Goal: Task Accomplishment & Management: Complete application form

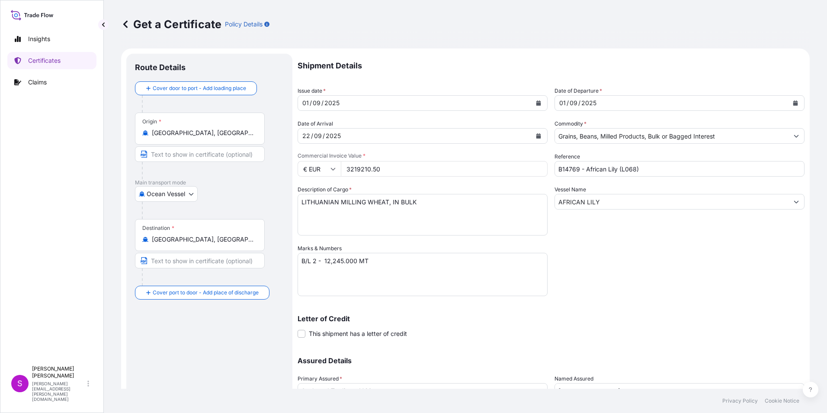
select select "Ocean Vessel"
select select "31640"
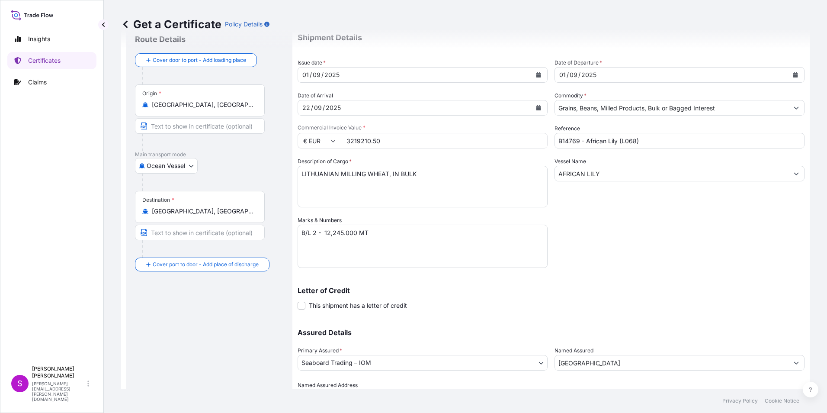
scroll to position [43, 0]
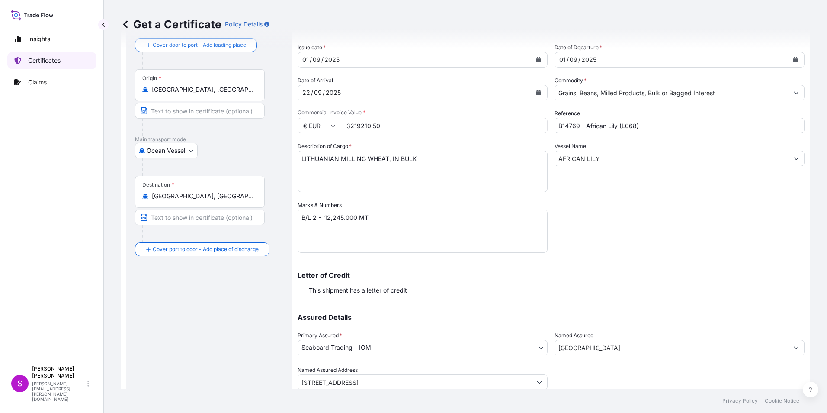
click at [42, 57] on p "Certificates" at bounding box center [44, 60] width 32 height 9
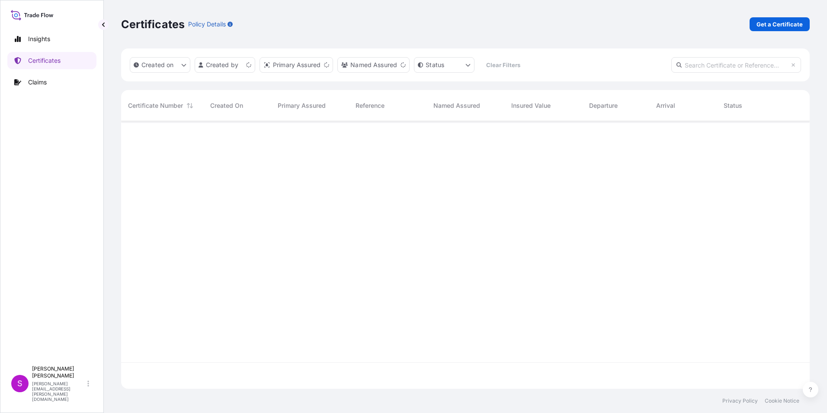
scroll to position [266, 682]
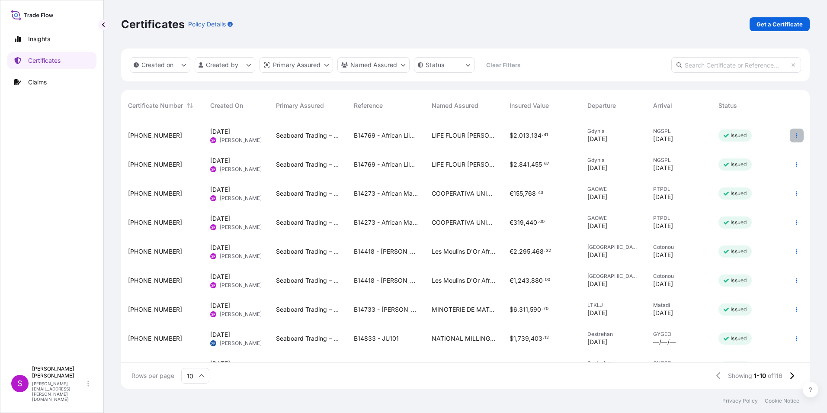
click at [792, 129] on button "button" at bounding box center [797, 136] width 14 height 14
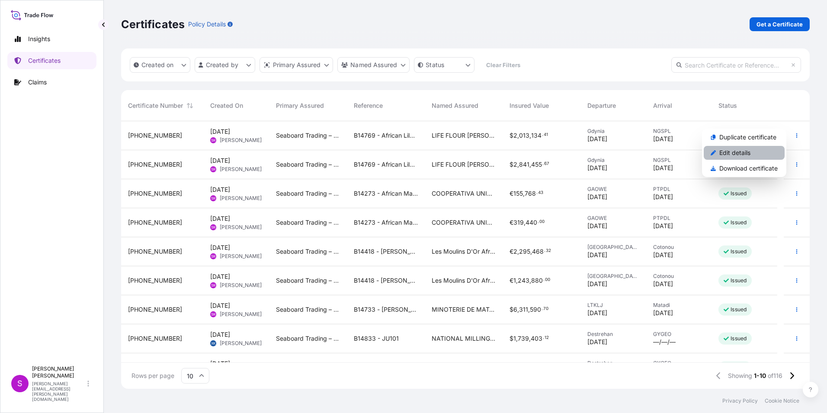
click at [722, 149] on p "Edit details" at bounding box center [735, 152] width 31 height 9
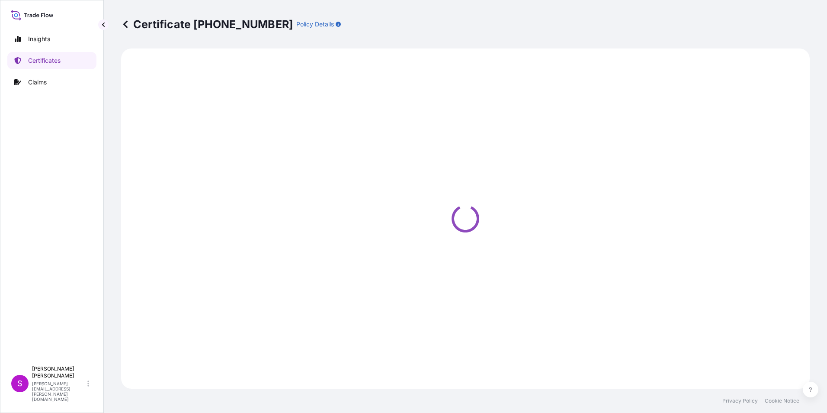
select select "Ocean Vessel"
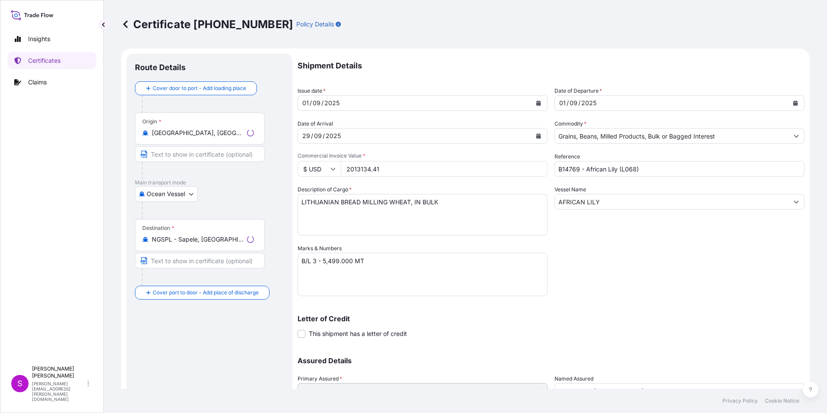
select select "31640"
click at [200, 130] on input "Gdynia, Poland" at bounding box center [203, 133] width 102 height 9
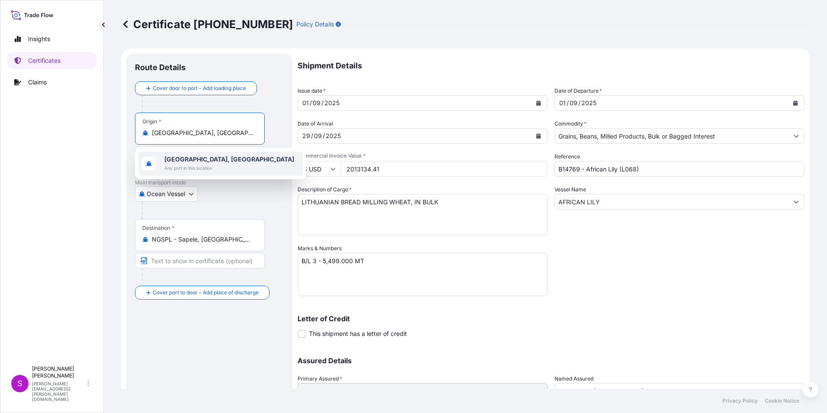
click at [207, 134] on input "Gdynia, Poland" at bounding box center [203, 133] width 102 height 9
drag, startPoint x: 110, startPoint y: 132, endPoint x: 71, endPoint y: 131, distance: 38.9
click at [71, 131] on div "Insights Certificates Claims S Sandy Rundle sandy.rundle@seaboardtrade.com Cert…" at bounding box center [413, 206] width 827 height 413
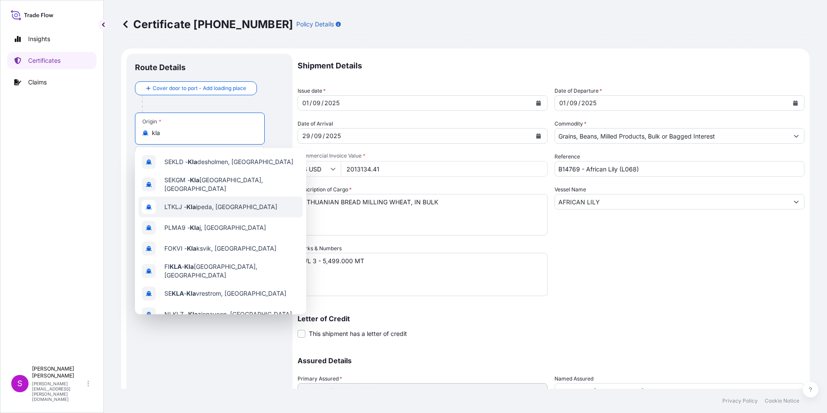
click at [203, 206] on span "LTKLJ - Kla ipeda, Lithuania" at bounding box center [220, 207] width 113 height 9
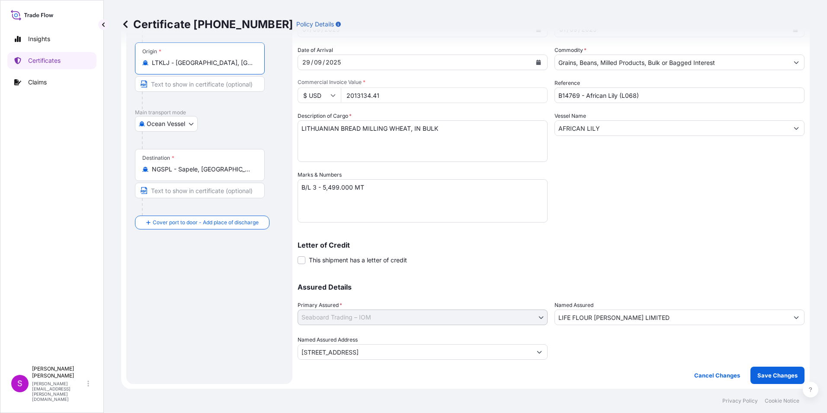
scroll to position [74, 0]
type input "LTKLJ - [GEOGRAPHIC_DATA], [GEOGRAPHIC_DATA]"
click at [764, 372] on p "Save Changes" at bounding box center [778, 374] width 40 height 9
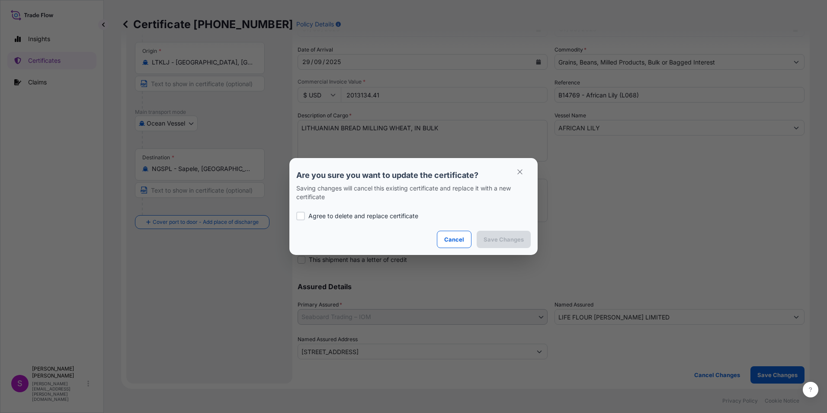
click at [297, 216] on div at bounding box center [300, 216] width 9 height 9
checkbox input "true"
click at [501, 235] on button "Save Changes" at bounding box center [504, 239] width 54 height 17
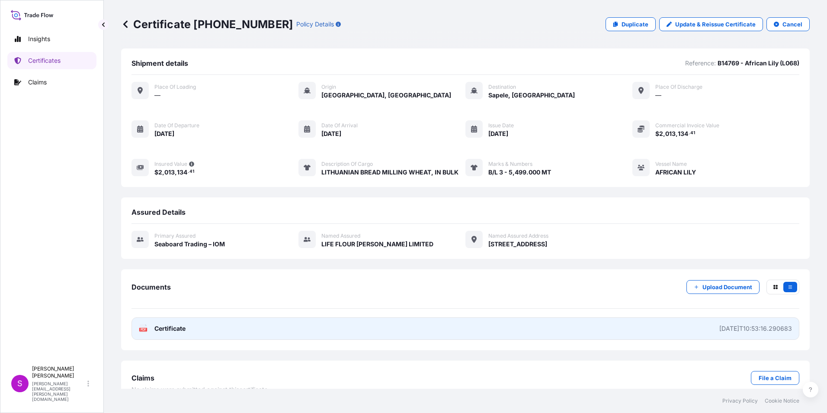
click at [240, 326] on link "PDF Certificate 2025-09-04T10:53:16.290683" at bounding box center [466, 328] width 668 height 23
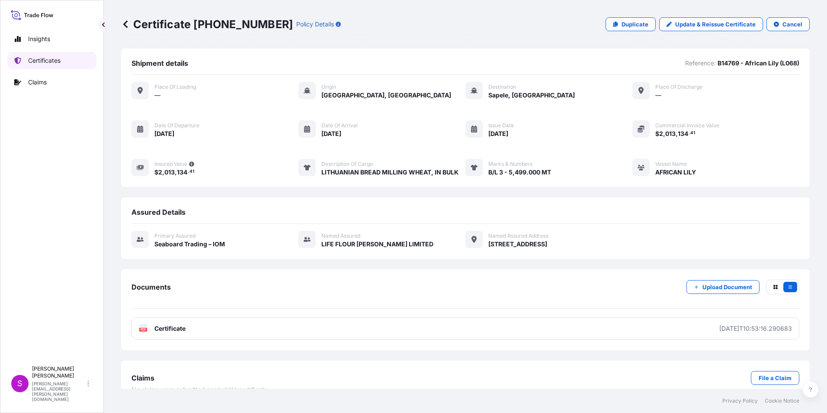
click at [42, 60] on p "Certificates" at bounding box center [44, 60] width 32 height 9
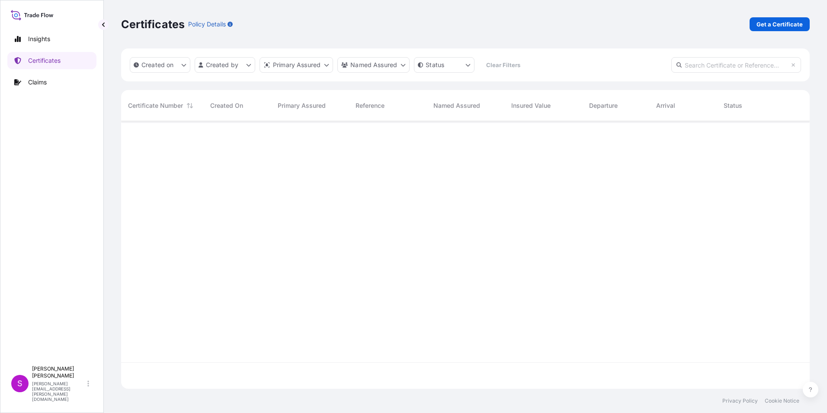
scroll to position [266, 682]
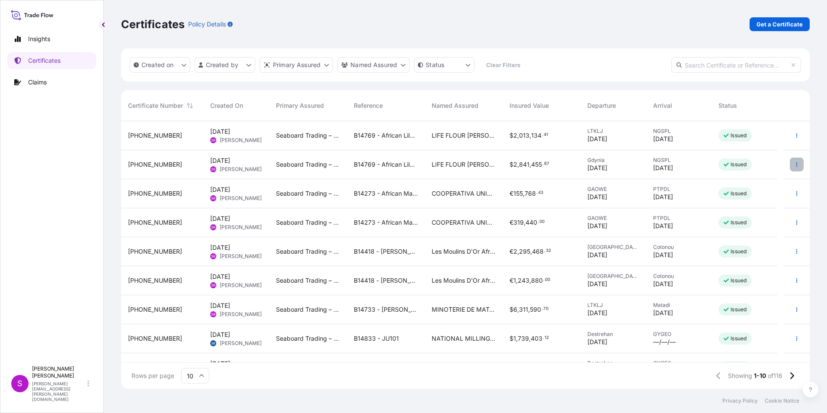
click at [790, 160] on button "button" at bounding box center [797, 165] width 14 height 14
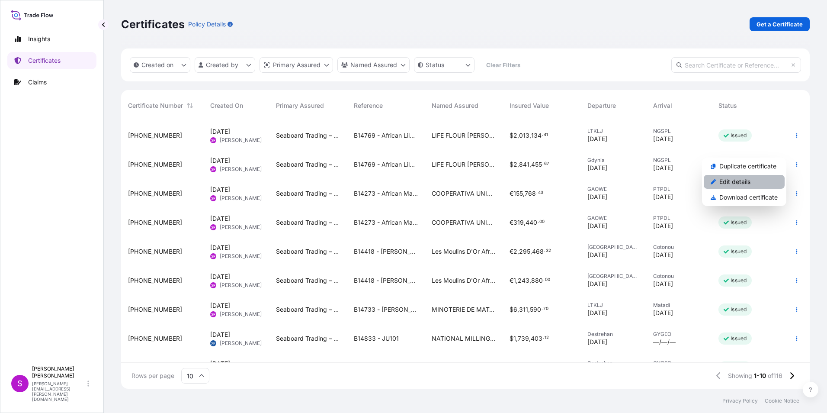
click at [727, 179] on p "Edit details" at bounding box center [735, 181] width 31 height 9
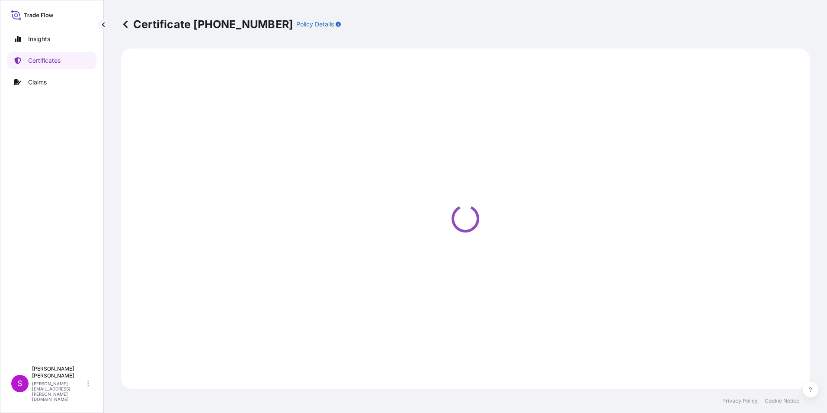
select select "Ocean Vessel"
select select "31640"
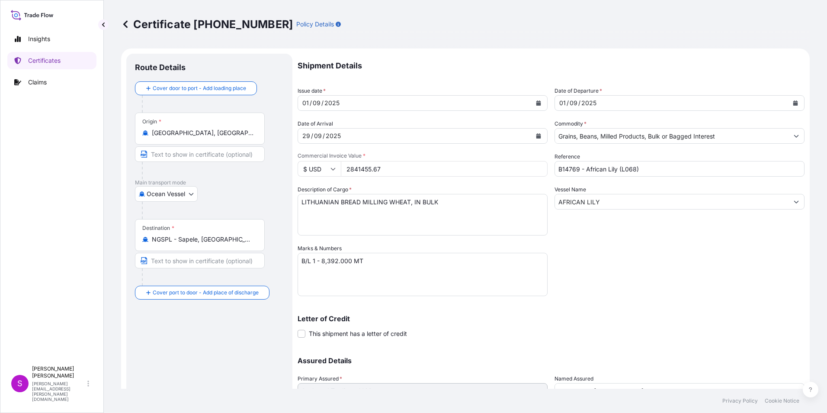
drag, startPoint x: 193, startPoint y: 129, endPoint x: 196, endPoint y: 135, distance: 6.4
click at [193, 131] on input "Gdynia, Poland" at bounding box center [203, 133] width 102 height 9
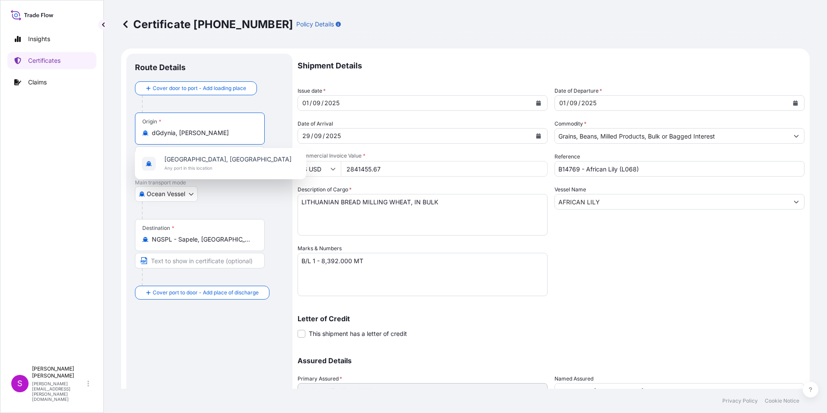
drag, startPoint x: 210, startPoint y: 130, endPoint x: 111, endPoint y: 126, distance: 98.7
click at [111, 126] on div "Certificate 31640-116-1 Policy Details Route Details Cover door to port - Add l…" at bounding box center [465, 194] width 723 height 389
type input "l"
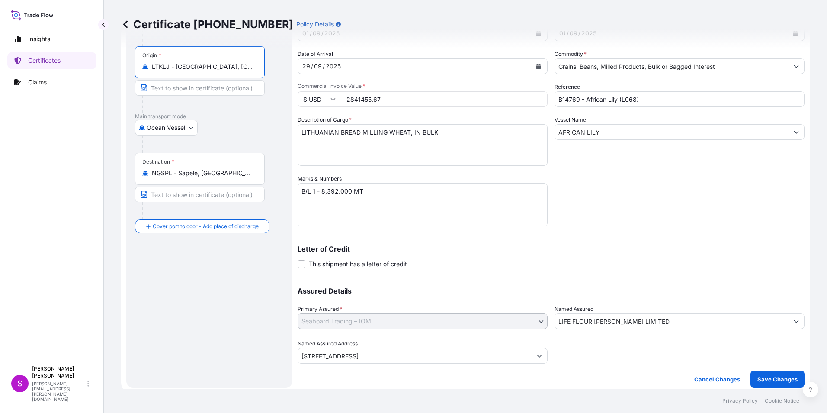
scroll to position [74, 0]
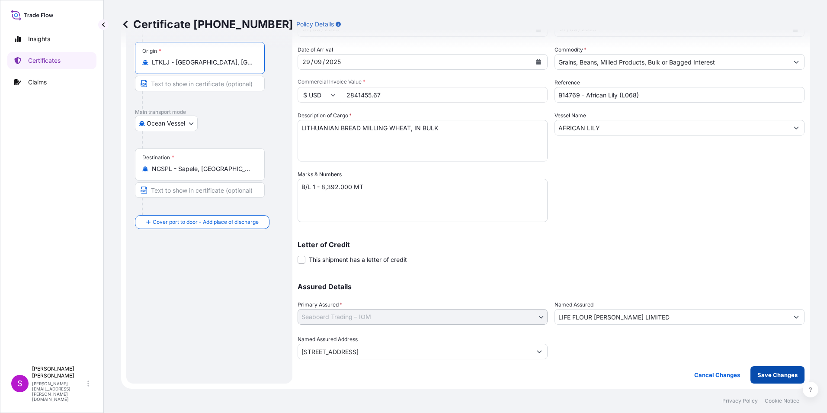
type input "LTKLJ - [GEOGRAPHIC_DATA], [GEOGRAPHIC_DATA]"
click at [767, 370] on button "Save Changes" at bounding box center [778, 374] width 54 height 17
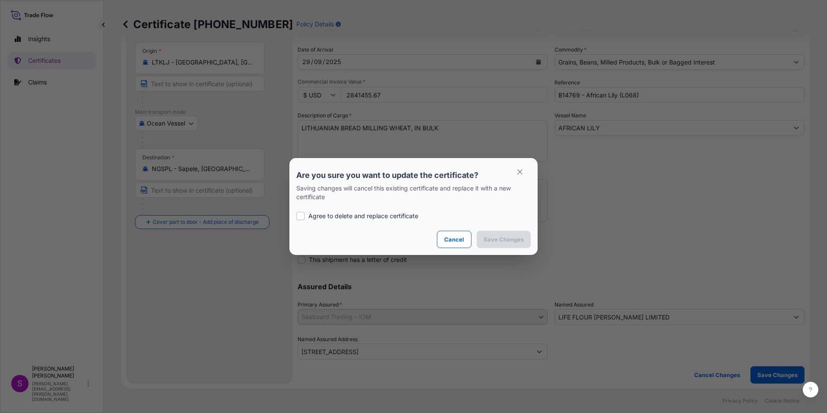
click at [298, 215] on div at bounding box center [300, 216] width 9 height 9
checkbox input "true"
click at [508, 238] on p "Save Changes" at bounding box center [504, 239] width 40 height 9
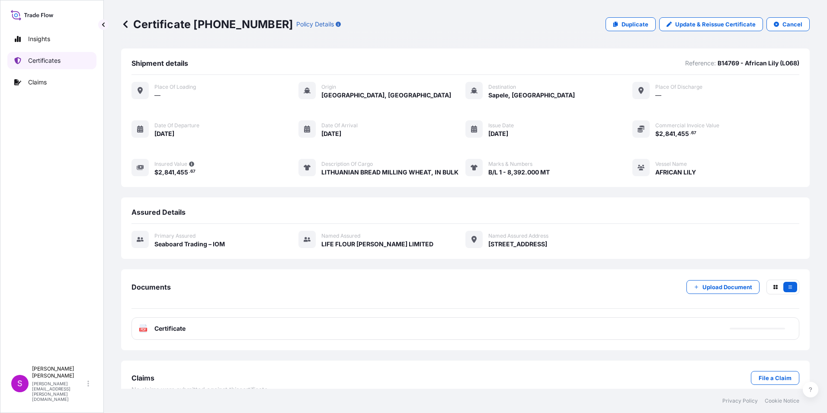
click at [39, 56] on p "Certificates" at bounding box center [44, 60] width 32 height 9
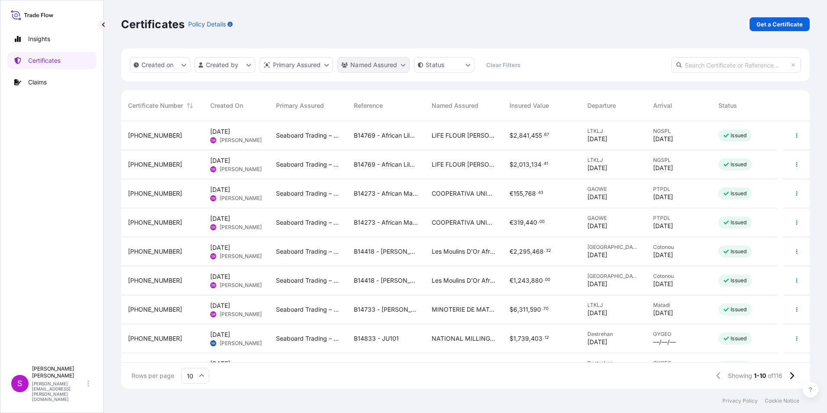
click at [402, 62] on html "Insights Certificates Claims S [PERSON_NAME] [PERSON_NAME][EMAIL_ADDRESS][PERSO…" at bounding box center [413, 206] width 827 height 413
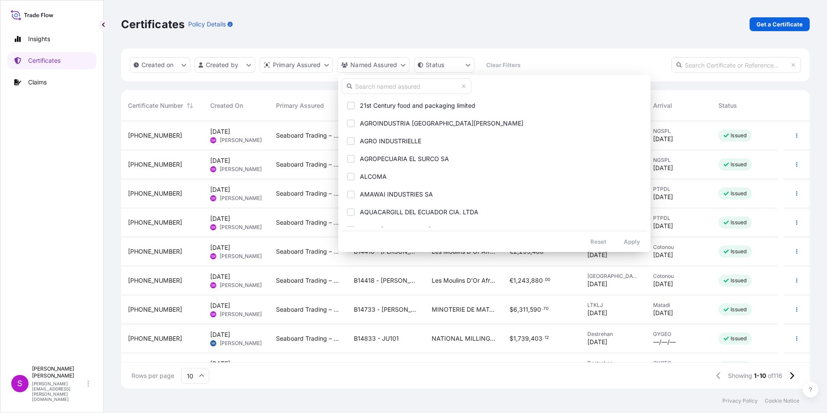
click at [373, 85] on input "text" at bounding box center [407, 86] width 130 height 16
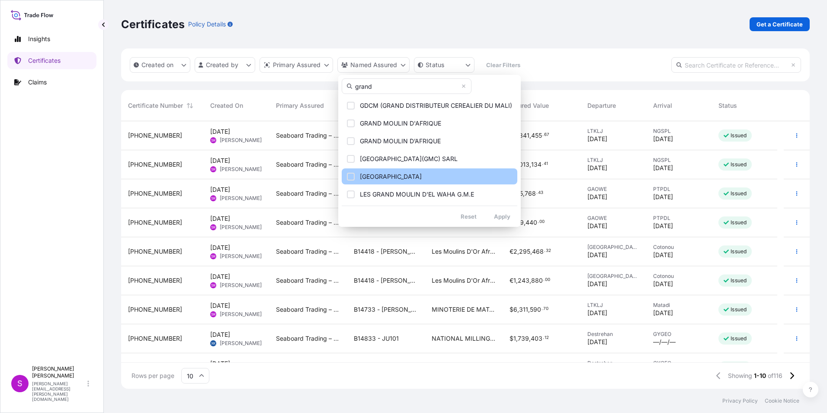
type input "grand"
drag, startPoint x: 399, startPoint y: 174, endPoint x: 394, endPoint y: 178, distance: 6.7
click at [399, 173] on span "[GEOGRAPHIC_DATA]" at bounding box center [391, 176] width 62 height 9
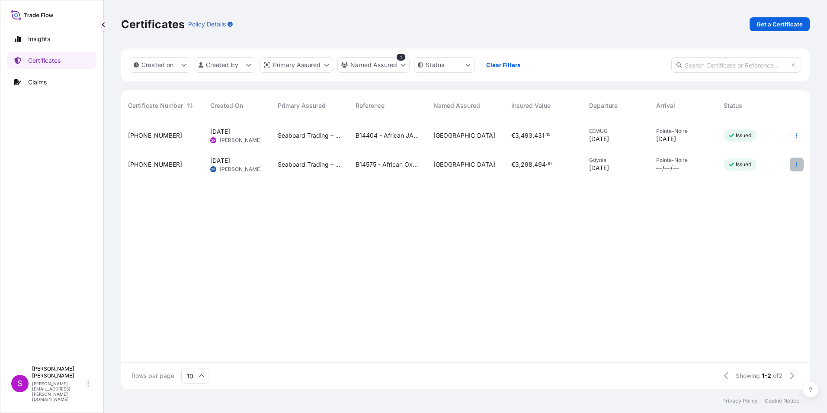
click at [792, 161] on button "button" at bounding box center [797, 165] width 14 height 14
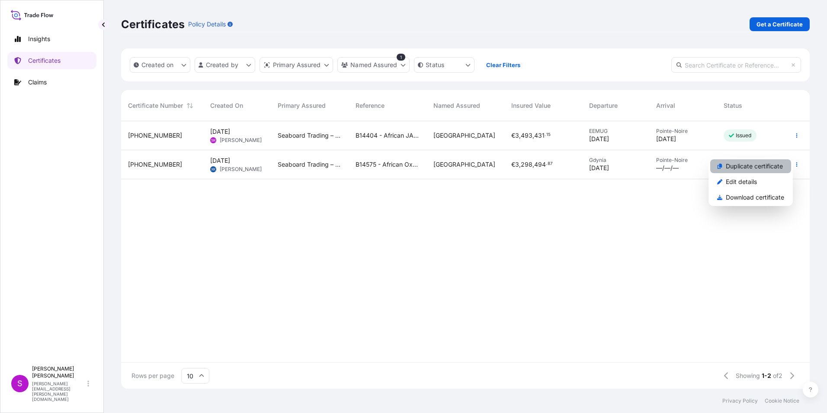
click at [746, 166] on p "Duplicate certificate" at bounding box center [754, 166] width 57 height 9
select select "Ocean Vessel"
select select "31640"
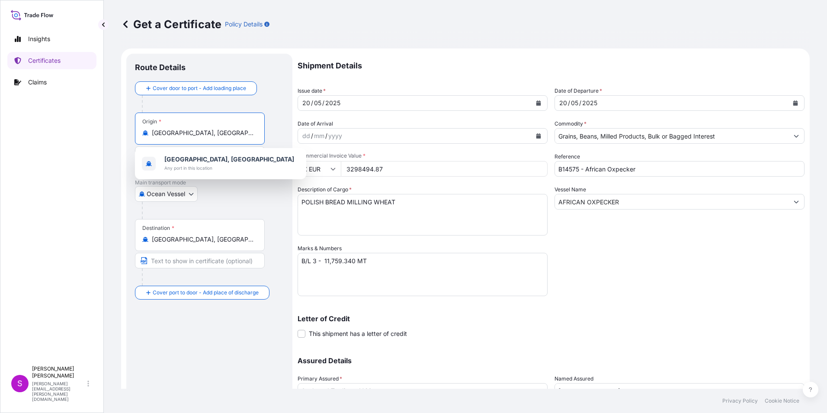
click at [202, 132] on input "Gdynia, Poland" at bounding box center [203, 133] width 102 height 9
drag, startPoint x: 206, startPoint y: 132, endPoint x: 49, endPoint y: 126, distance: 157.2
click at [47, 119] on div "Insights Certificates Claims S Sandy Rundle sandy.rundle@seaboardtrade.com Get …" at bounding box center [413, 206] width 827 height 413
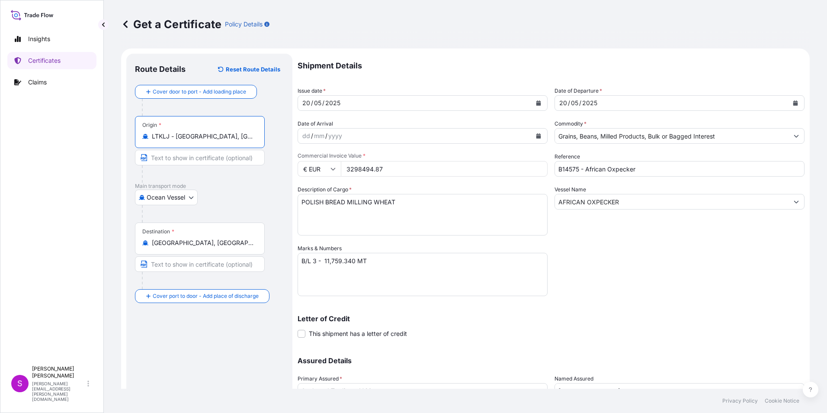
type input "LTKLJ - [GEOGRAPHIC_DATA], [GEOGRAPHIC_DATA]"
click at [315, 262] on textarea "B/L 3 - 11,759.340 MT" at bounding box center [423, 274] width 250 height 43
click at [324, 262] on textarea "B/L 3 - 11,759.340 MT" at bounding box center [423, 274] width 250 height 43
type textarea "B/L 2 - 12,245.000 MT"
click at [611, 173] on input "B14575 - African Oxpecker" at bounding box center [680, 169] width 250 height 16
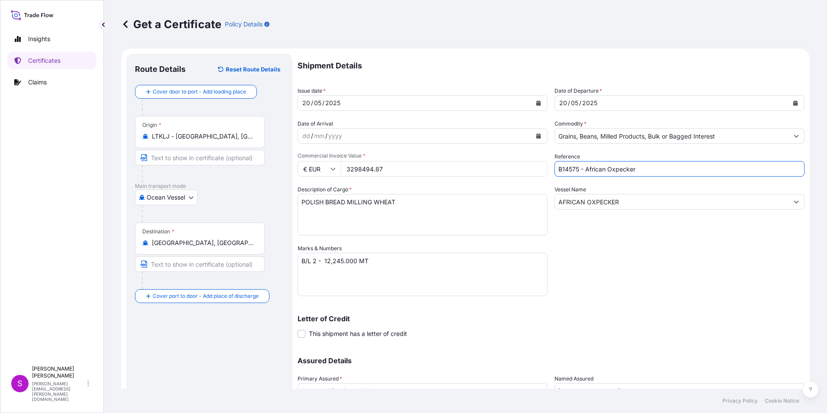
drag, startPoint x: 514, startPoint y: 166, endPoint x: 473, endPoint y: 166, distance: 40.7
click at [473, 166] on div "Shipment Details Issue date * 20 / 05 / 2025 Date of Departure * 20 / 05 / 2025…" at bounding box center [551, 243] width 507 height 379
type input "B14769 - African Lily (L068)"
type input "[STREET_ADDRESS]"
click at [635, 197] on input "AFRICAN OXPECKER" at bounding box center [672, 202] width 234 height 16
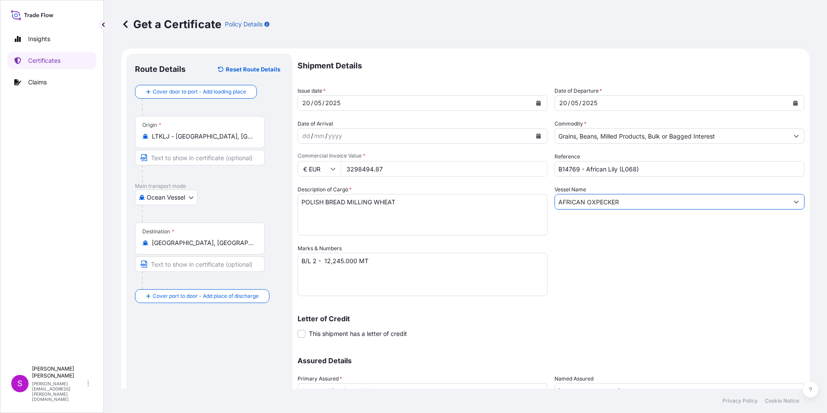
drag, startPoint x: 618, startPoint y: 201, endPoint x: 585, endPoint y: 200, distance: 32.5
click at [585, 200] on input "AFRICAN OXPECKER" at bounding box center [672, 202] width 234 height 16
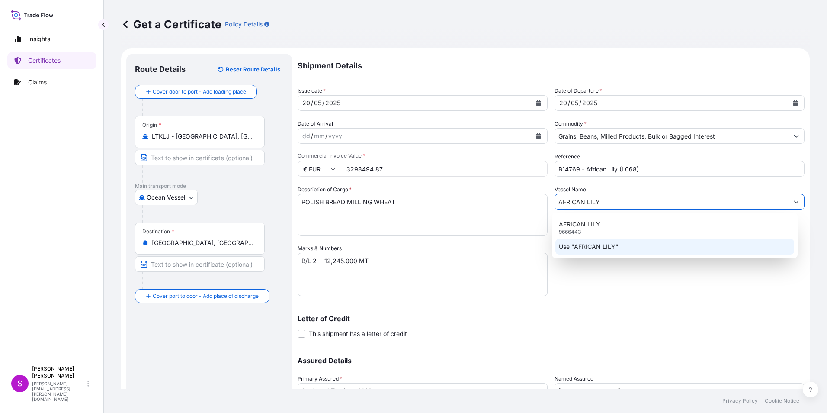
type input "AFRICAN LILY"
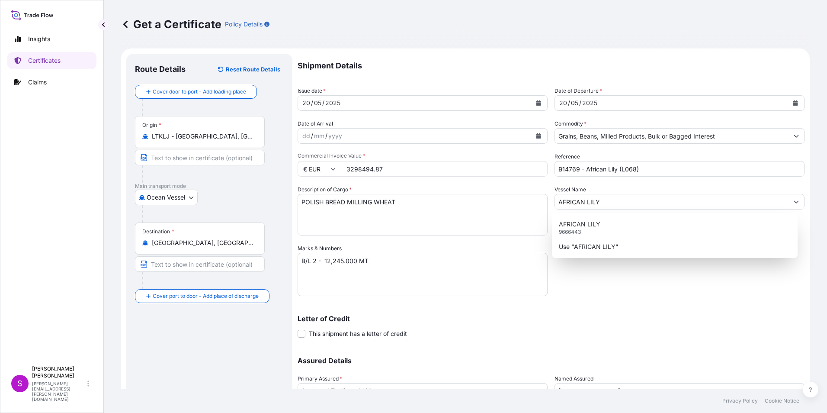
click at [651, 310] on div "Letter of Credit This shipment has a letter of credit Letter of credit * Letter…" at bounding box center [551, 321] width 507 height 33
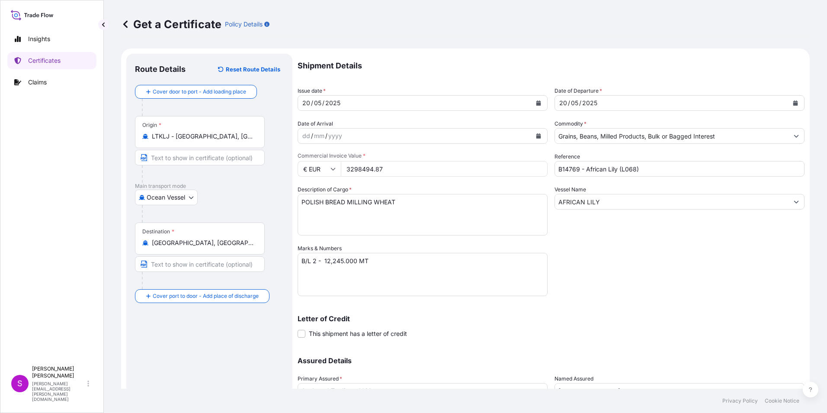
click at [302, 203] on textarea "POLISH BREAD MILLING WHEAT" at bounding box center [423, 215] width 250 height 42
click at [399, 204] on textarea "POLISH BREAD MILLING WHEAT" at bounding box center [423, 215] width 250 height 42
type textarea "LITHUANIAN MILLING WHEAT, IN BULK"
drag, startPoint x: 386, startPoint y: 172, endPoint x: 396, endPoint y: 178, distance: 11.7
click at [389, 174] on input "3298494.87" at bounding box center [444, 169] width 207 height 16
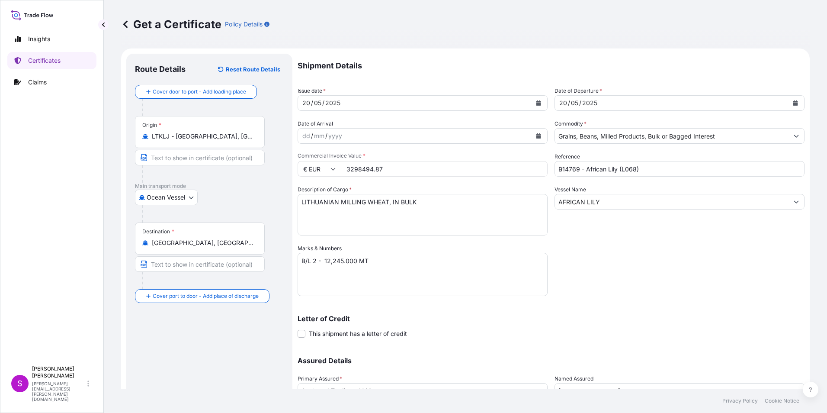
click at [536, 102] on icon "Calendar" at bounding box center [538, 102] width 5 height 5
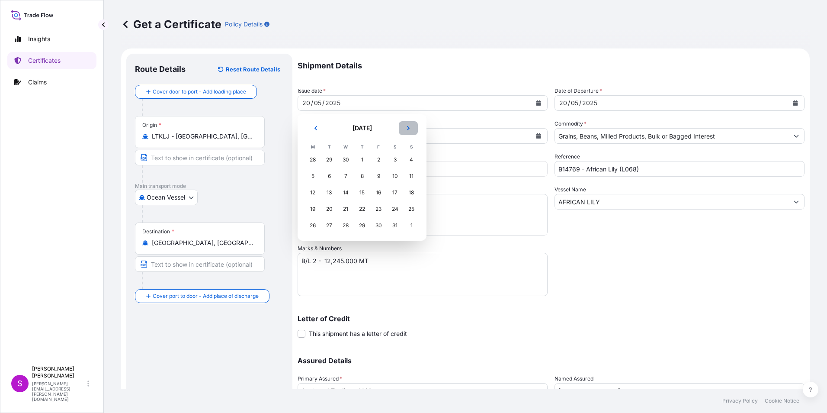
click at [411, 127] on icon "Next" at bounding box center [408, 127] width 5 height 5
click at [410, 127] on icon "Next" at bounding box center [408, 127] width 5 height 5
click at [311, 159] on div "1" at bounding box center [313, 160] width 16 height 16
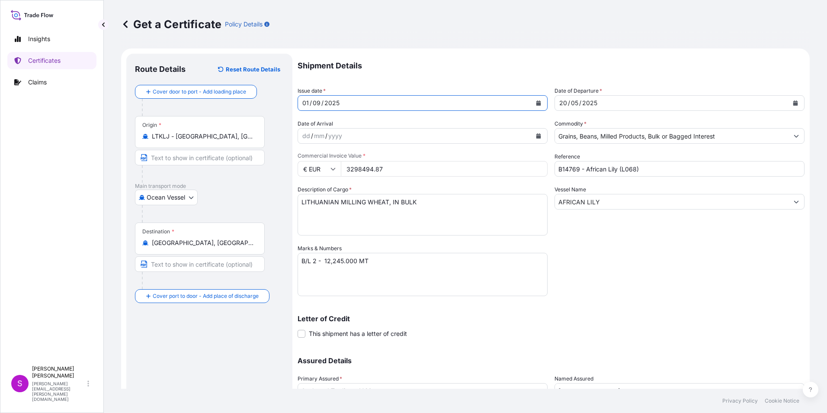
click at [794, 103] on icon "Calendar" at bounding box center [796, 102] width 5 height 5
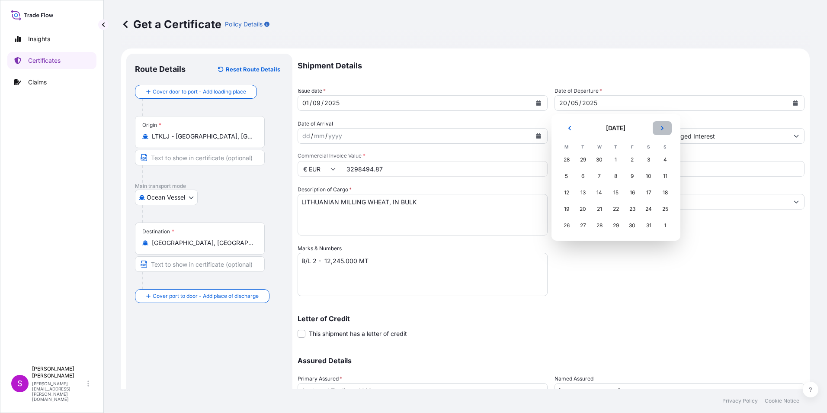
click at [664, 126] on button "Next" at bounding box center [662, 128] width 19 height 14
click at [663, 126] on icon "Next" at bounding box center [662, 127] width 5 height 5
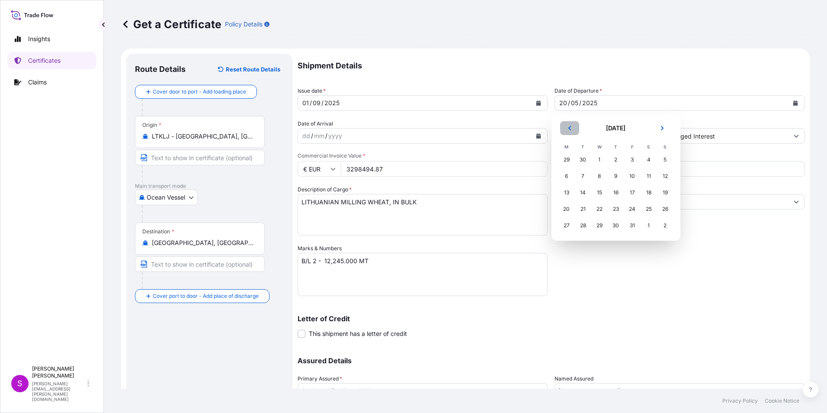
click at [567, 125] on button "Previous" at bounding box center [569, 128] width 19 height 14
click at [568, 161] on div "1" at bounding box center [567, 160] width 16 height 16
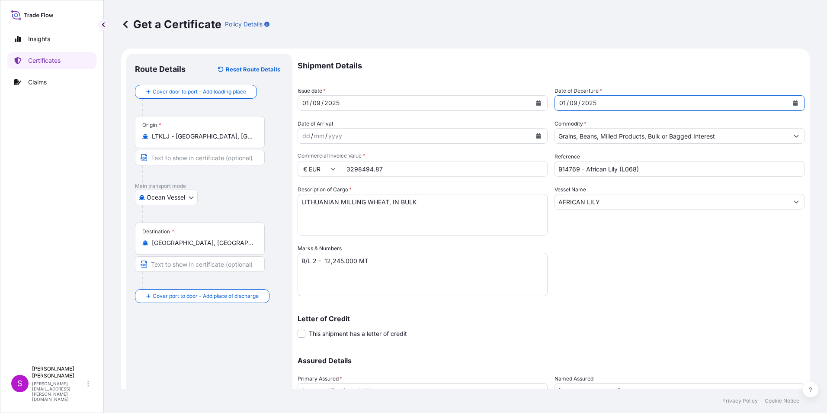
click at [537, 137] on icon "Calendar" at bounding box center [539, 135] width 5 height 5
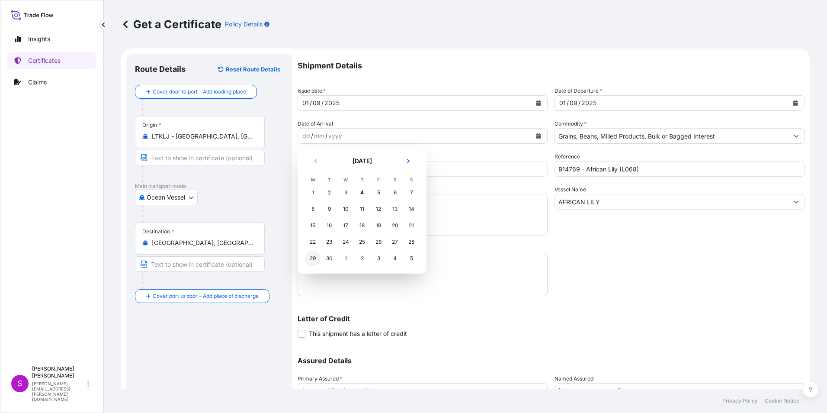
click at [313, 257] on div "29" at bounding box center [313, 259] width 16 height 16
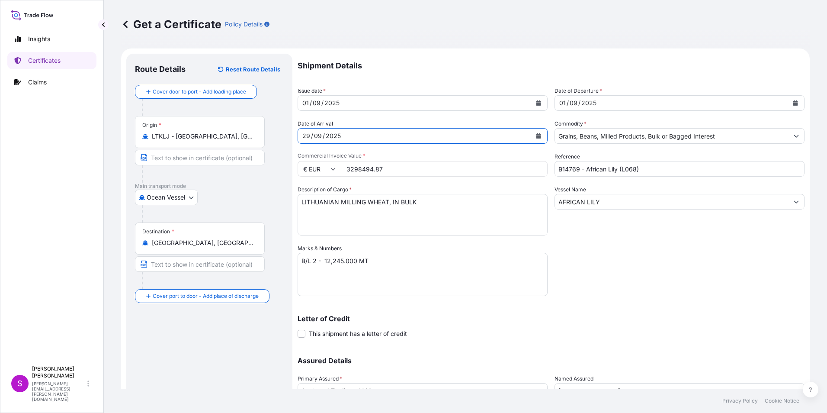
click at [309, 138] on div "29" at bounding box center [307, 136] width 10 height 10
click at [534, 132] on button "Calendar" at bounding box center [539, 136] width 14 height 14
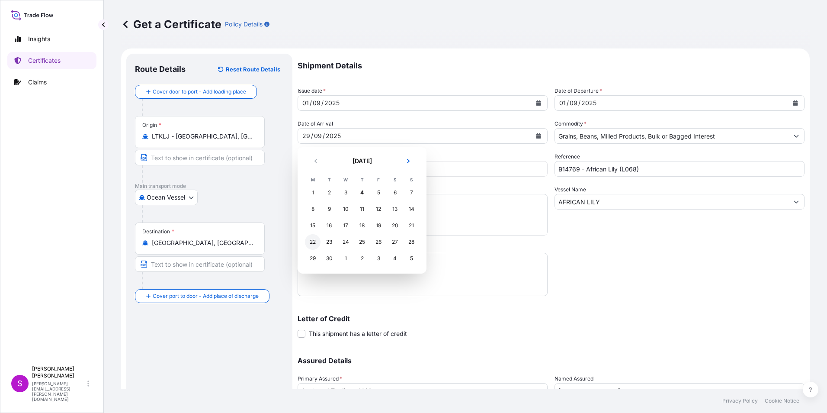
click at [313, 241] on div "22" at bounding box center [313, 242] width 16 height 16
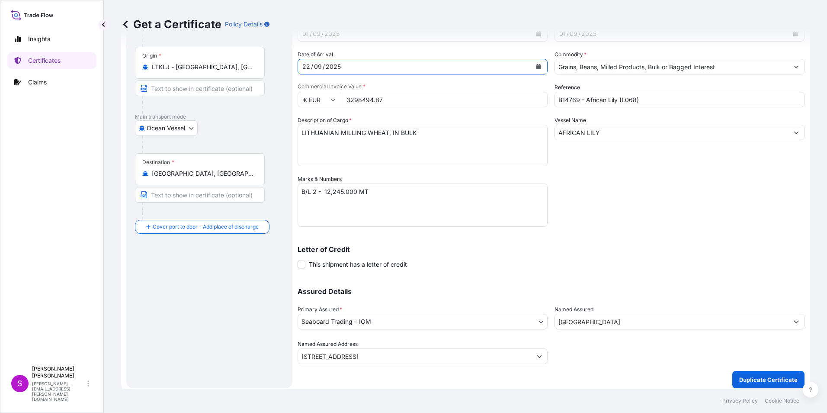
scroll to position [74, 0]
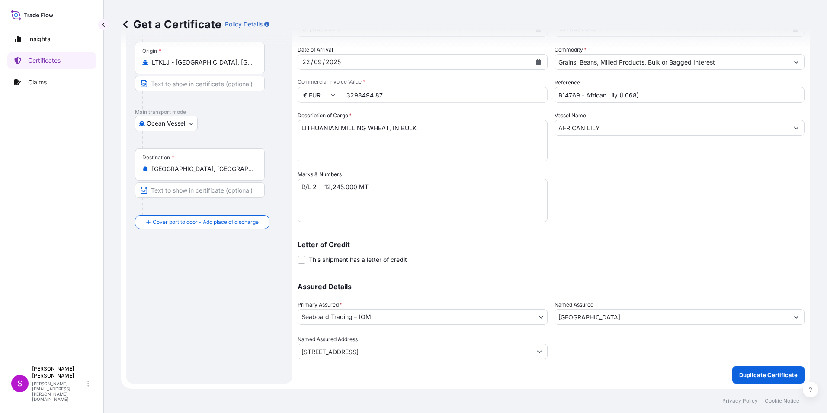
drag, startPoint x: 389, startPoint y: 95, endPoint x: 286, endPoint y: 87, distance: 103.3
click at [286, 87] on form "Route Details Reset Route Details Cover door to port - Add loading place Place …" at bounding box center [465, 181] width 689 height 414
type input "3219210.50"
click at [765, 373] on p "Duplicate Certificate" at bounding box center [768, 374] width 58 height 9
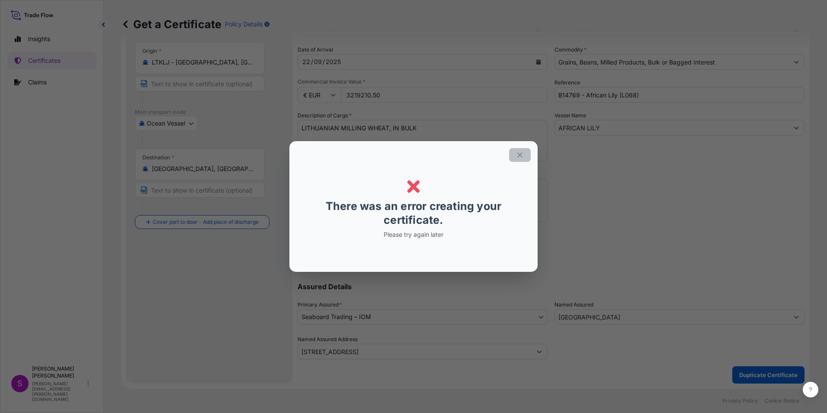
click at [528, 155] on button "button" at bounding box center [520, 155] width 22 height 14
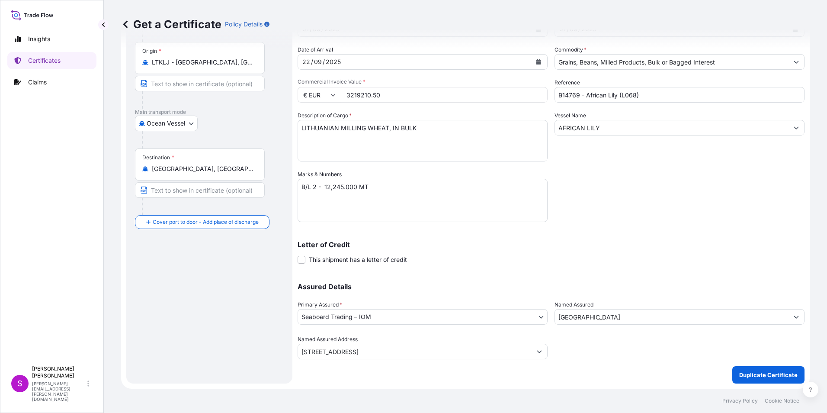
drag, startPoint x: 782, startPoint y: 253, endPoint x: 800, endPoint y: 253, distance: 17.7
click at [789, 252] on div "Letter of Credit This shipment has a letter of credit Letter of credit * Letter…" at bounding box center [551, 252] width 507 height 23
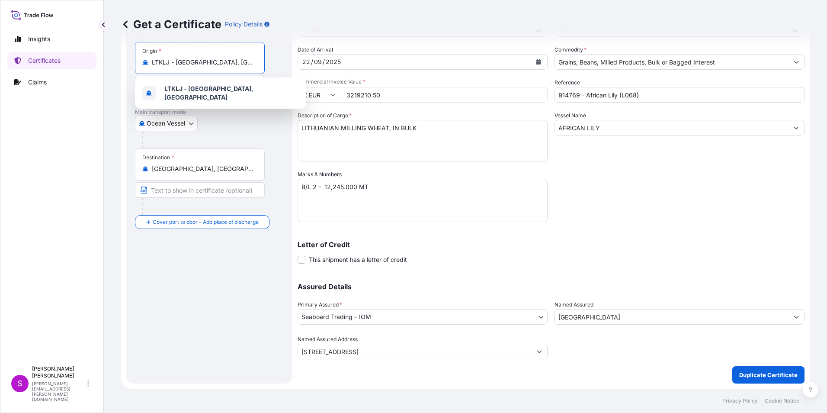
click at [172, 58] on input "LTKLJ - [GEOGRAPHIC_DATA], [GEOGRAPHIC_DATA]" at bounding box center [203, 62] width 102 height 9
click at [459, 253] on div "Letter of Credit This shipment has a letter of credit Letter of credit * Letter…" at bounding box center [551, 252] width 507 height 23
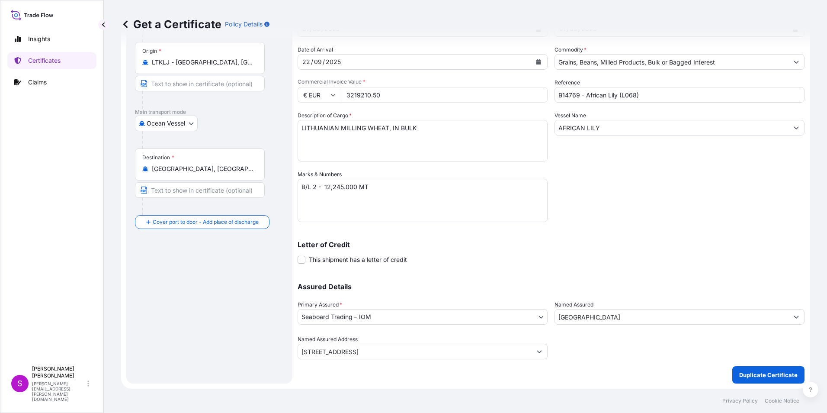
scroll to position [0, 0]
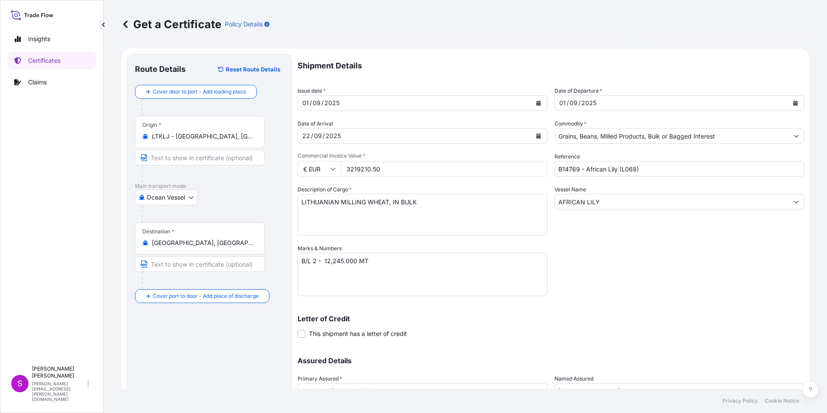
click at [653, 170] on input "B14769 - African Lily (L068)" at bounding box center [680, 169] width 250 height 16
click at [666, 258] on div "Shipment Details Issue date * 01 / 09 / 2025 Date of Departure * 01 / 09 / 2025…" at bounding box center [551, 243] width 507 height 379
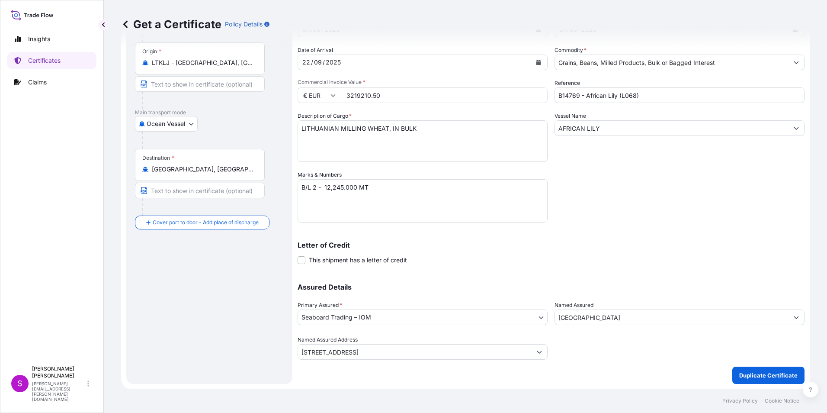
scroll to position [74, 0]
click at [752, 372] on p "Duplicate Certificate" at bounding box center [768, 374] width 58 height 9
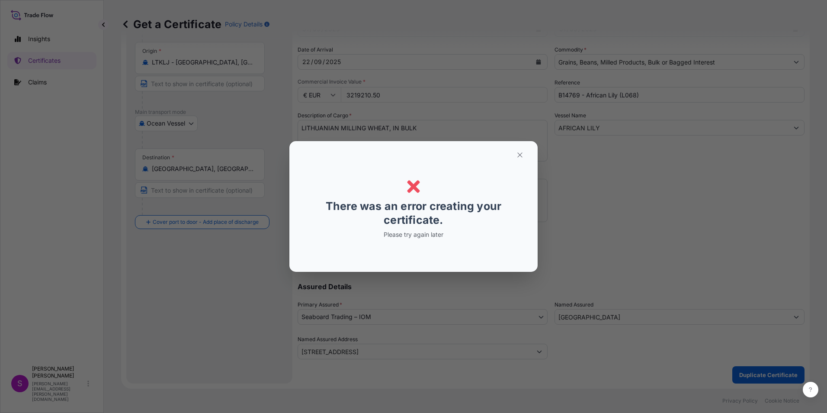
click at [408, 235] on p "Please try again later" at bounding box center [413, 234] width 133 height 9
click at [522, 156] on icon "button" at bounding box center [520, 155] width 8 height 8
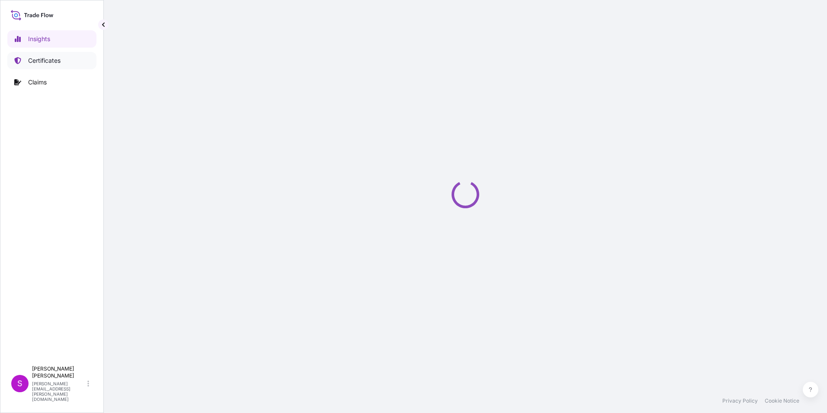
select select "2025"
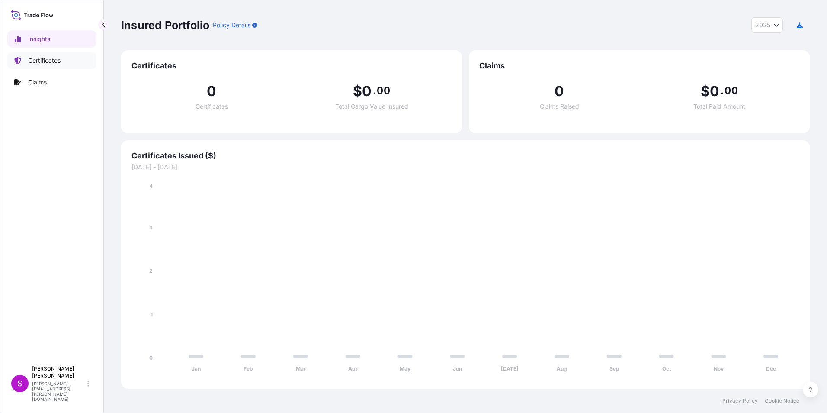
click at [39, 58] on p "Certificates" at bounding box center [44, 60] width 32 height 9
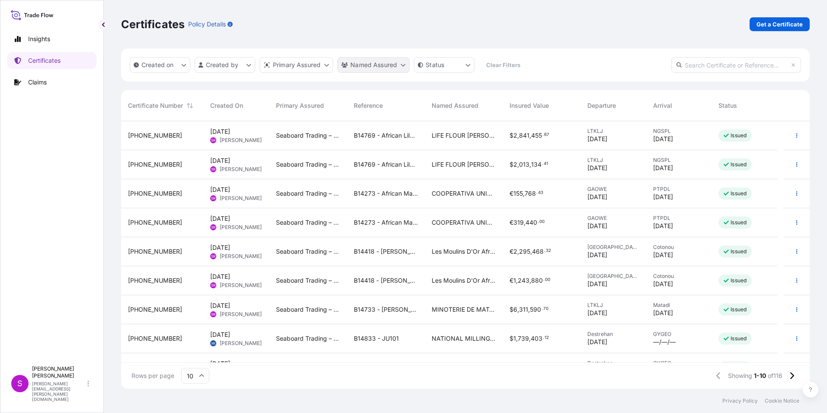
click at [384, 60] on html "Insights Certificates Claims S [PERSON_NAME] [PERSON_NAME][EMAIL_ADDRESS][PERSO…" at bounding box center [413, 206] width 827 height 413
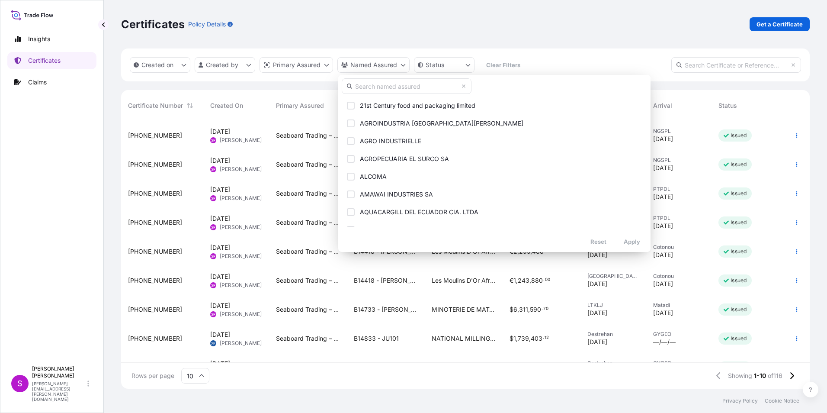
click at [362, 82] on input "text" at bounding box center [407, 86] width 130 height 16
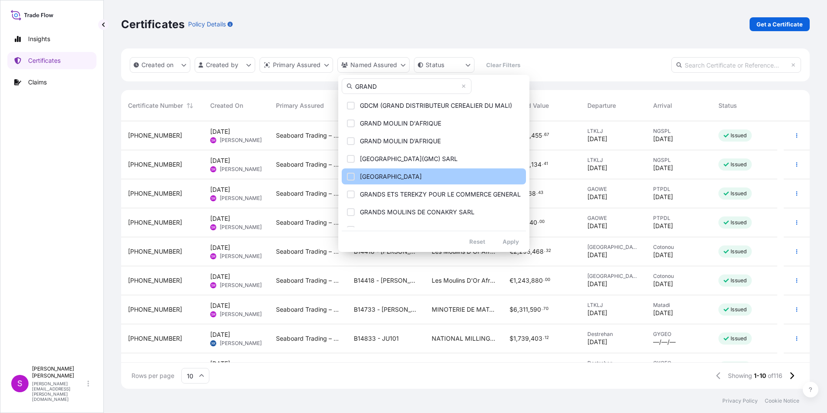
type input "GRAND"
click at [422, 179] on span "[GEOGRAPHIC_DATA]" at bounding box center [391, 176] width 62 height 9
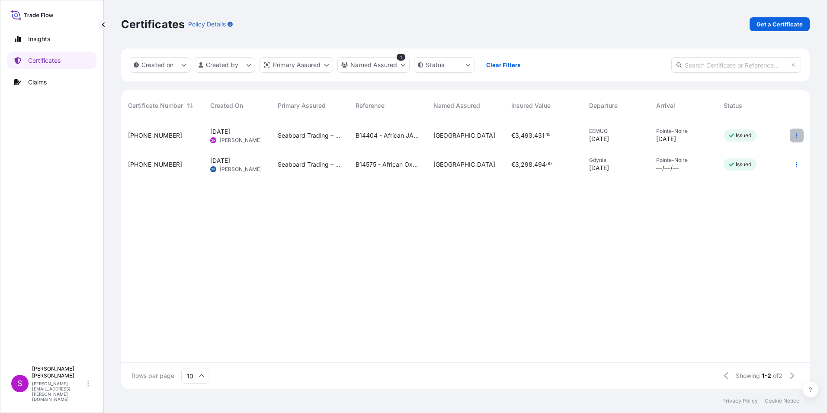
click at [795, 131] on button "button" at bounding box center [797, 136] width 14 height 14
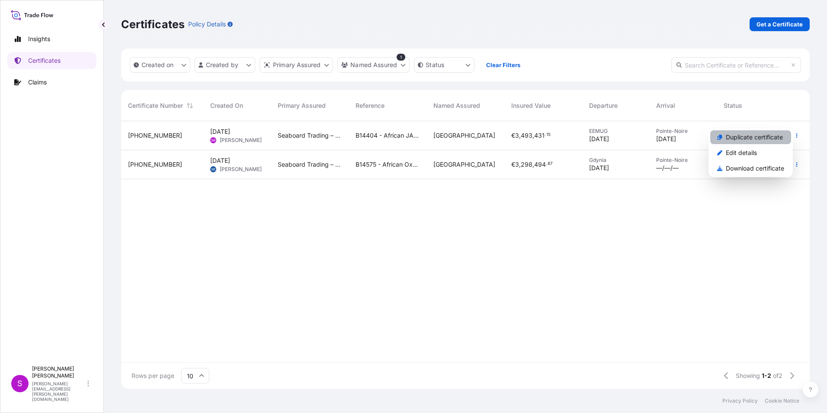
click at [744, 137] on p "Duplicate certificate" at bounding box center [754, 137] width 57 height 9
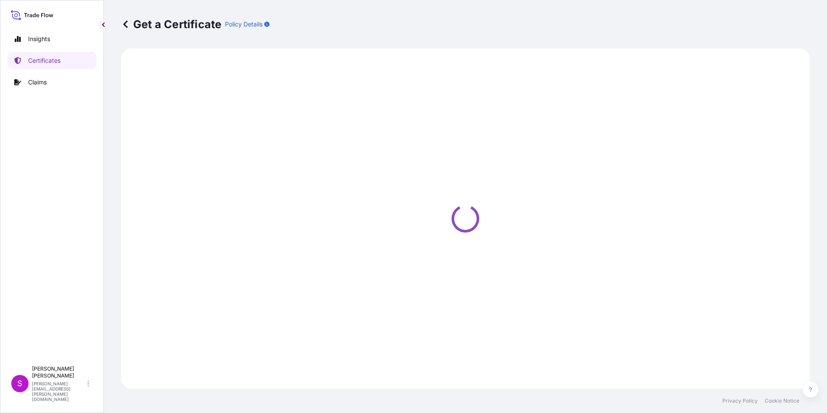
select select "Ocean Vessel"
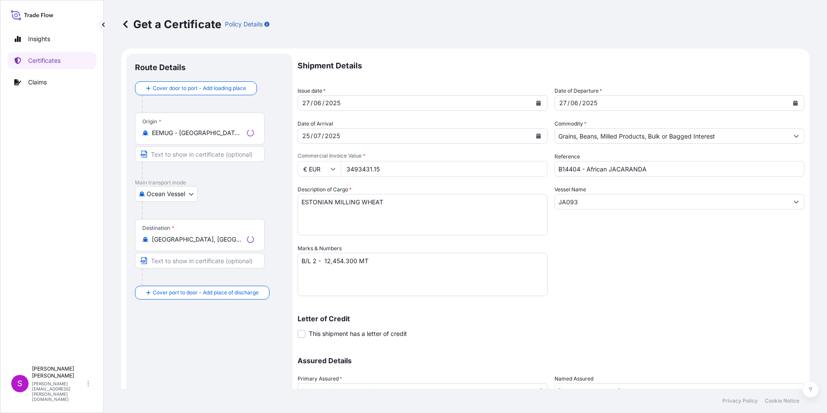
select select "31640"
click at [305, 102] on div "27" at bounding box center [306, 103] width 9 height 10
click at [538, 102] on icon "Calendar" at bounding box center [538, 102] width 5 height 5
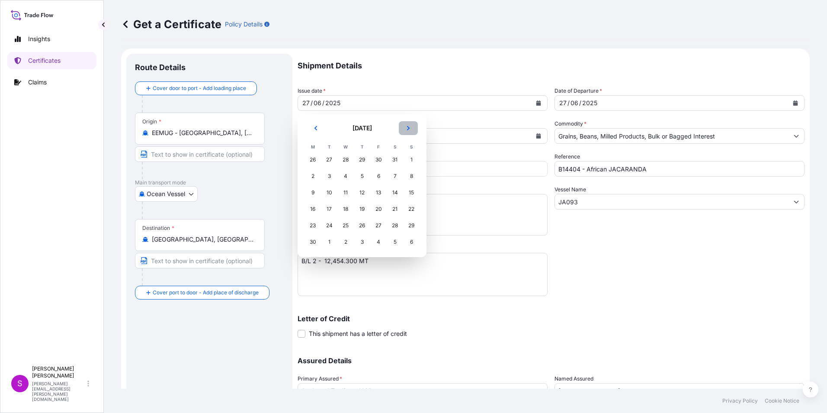
click at [411, 127] on icon "Next" at bounding box center [408, 127] width 5 height 5
click at [408, 126] on icon "Next" at bounding box center [408, 128] width 3 height 4
click at [311, 157] on div "1" at bounding box center [313, 160] width 16 height 16
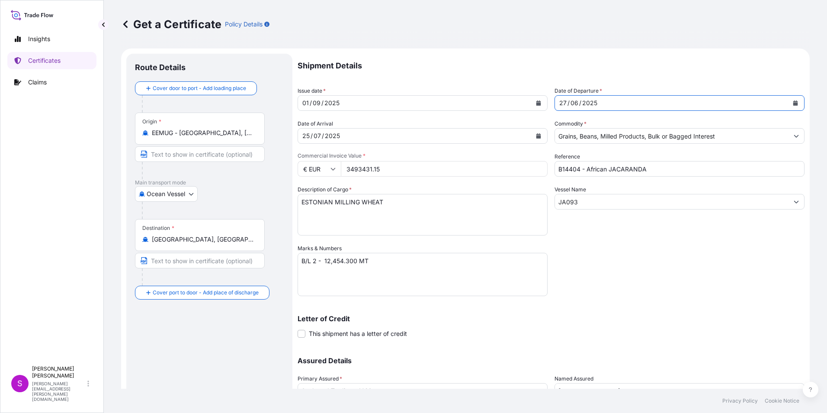
click at [794, 103] on icon "Calendar" at bounding box center [796, 102] width 5 height 5
drag, startPoint x: 303, startPoint y: 135, endPoint x: 314, endPoint y: 137, distance: 11.0
click at [302, 135] on div "25" at bounding box center [306, 136] width 9 height 10
click at [537, 135] on icon "Calendar" at bounding box center [539, 135] width 5 height 5
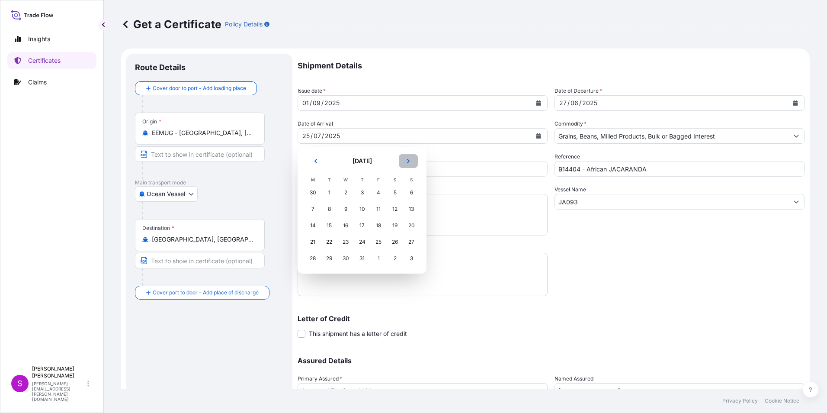
click at [406, 158] on button "Next" at bounding box center [408, 161] width 19 height 14
click at [413, 159] on button "Next" at bounding box center [408, 161] width 19 height 14
click at [312, 257] on div "29" at bounding box center [313, 259] width 16 height 16
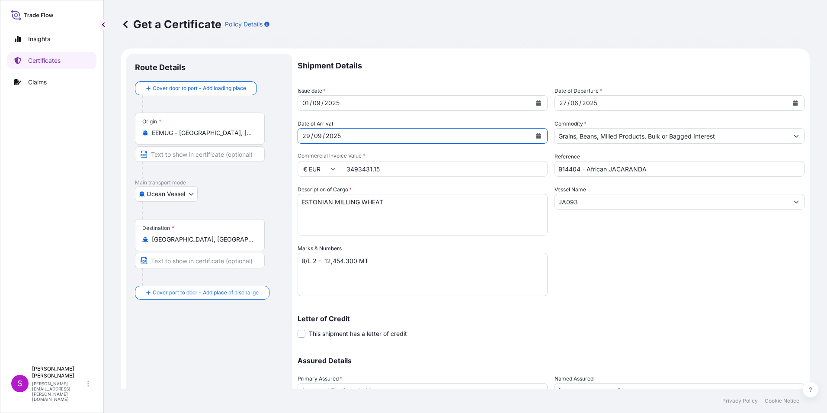
click at [794, 103] on icon "Calendar" at bounding box center [796, 102] width 5 height 5
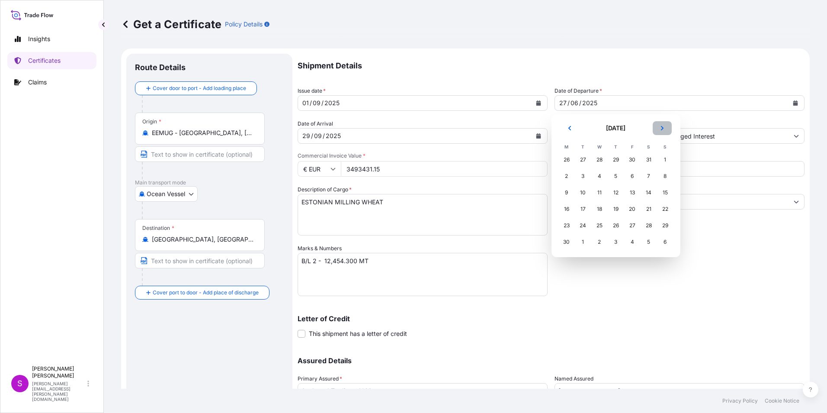
click at [661, 127] on icon "Next" at bounding box center [662, 127] width 5 height 5
click at [660, 126] on icon "Next" at bounding box center [662, 127] width 5 height 5
click at [561, 157] on div "1" at bounding box center [567, 160] width 16 height 16
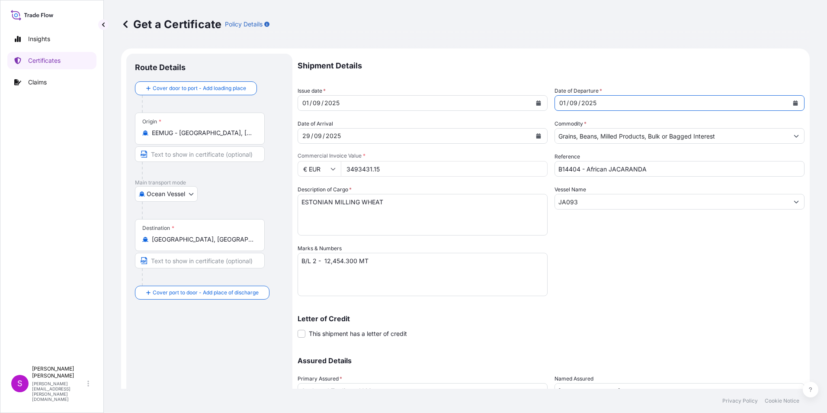
click at [397, 170] on input "3493431.15" at bounding box center [444, 169] width 207 height 16
drag, startPoint x: 409, startPoint y: 171, endPoint x: 280, endPoint y: 169, distance: 128.5
click at [299, 170] on div "€ EUR 3493431.15" at bounding box center [423, 169] width 250 height 16
type input "2319210.50"
drag, startPoint x: 645, startPoint y: 167, endPoint x: 505, endPoint y: 164, distance: 140.7
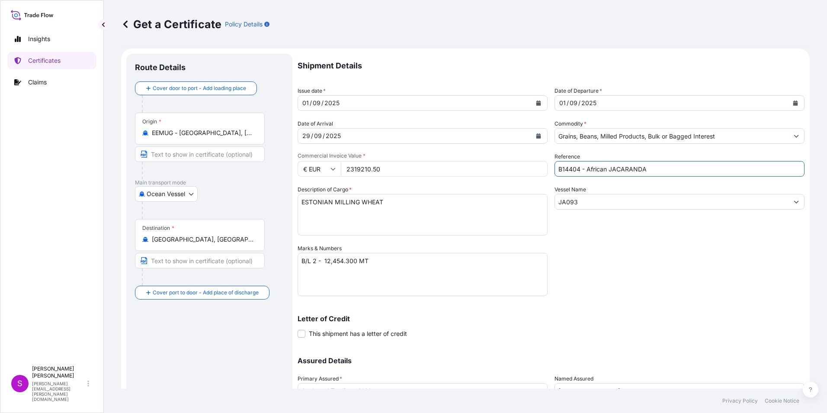
click at [505, 164] on div "Shipment Details Issue date * [DATE] Date of Departure * [DATE] Date of Arrival…" at bounding box center [551, 243] width 507 height 379
click at [630, 170] on input "B14769" at bounding box center [680, 169] width 250 height 16
type input "B14769 - African Lily (L068)"
type input "[STREET_ADDRESS]"
click at [609, 205] on input "JA093" at bounding box center [672, 202] width 234 height 16
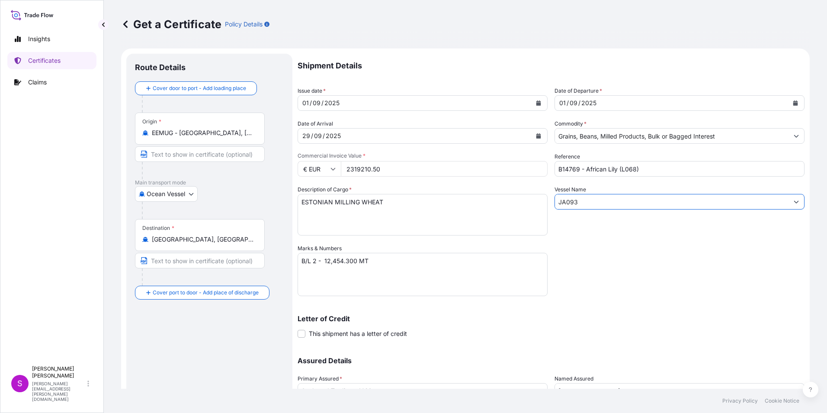
drag, startPoint x: 609, startPoint y: 203, endPoint x: 457, endPoint y: 209, distance: 152.0
click at [439, 207] on div "Shipment Details Issue date * [DATE] Date of Departure * [DATE] Date of Arrival…" at bounding box center [551, 243] width 507 height 379
type input "L068"
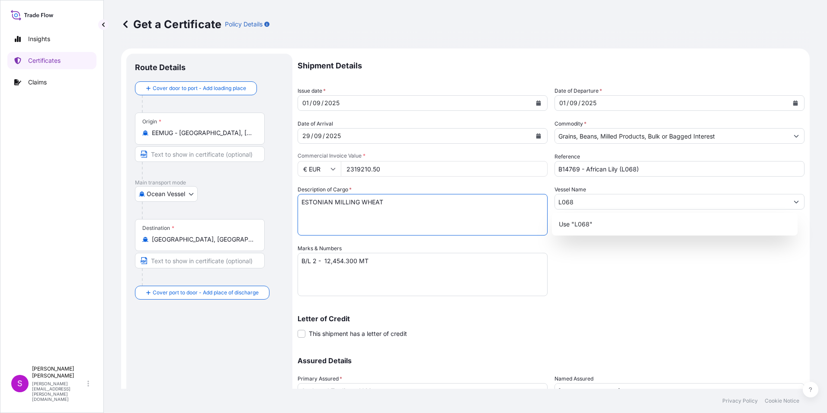
drag, startPoint x: 331, startPoint y: 204, endPoint x: 251, endPoint y: 194, distance: 80.7
click at [249, 191] on form "Route Details Cover door to port - Add loading place Place of loading Road / [G…" at bounding box center [465, 255] width 689 height 414
click at [402, 203] on textarea "ESTONIAN MILLING WHEAT" at bounding box center [423, 215] width 250 height 42
type textarea "LITHUANIAN MILLING WHEAT, IN BULK"
drag, startPoint x: 403, startPoint y: 254, endPoint x: 409, endPoint y: 275, distance: 21.9
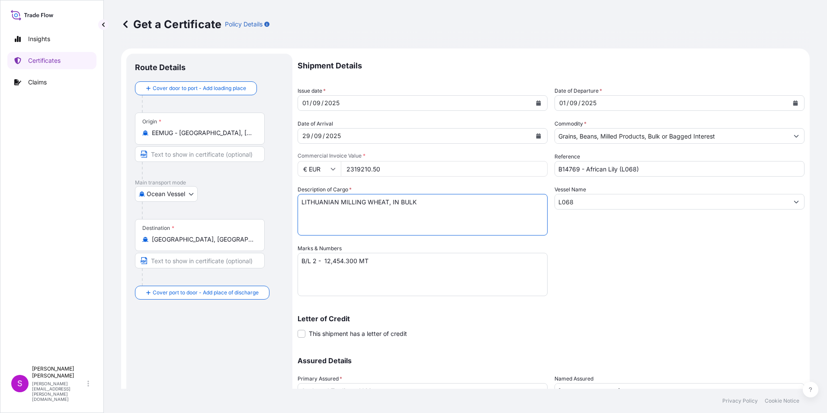
click at [407, 254] on textarea "B/L 2 - 12,454.300 MT" at bounding box center [423, 274] width 250 height 43
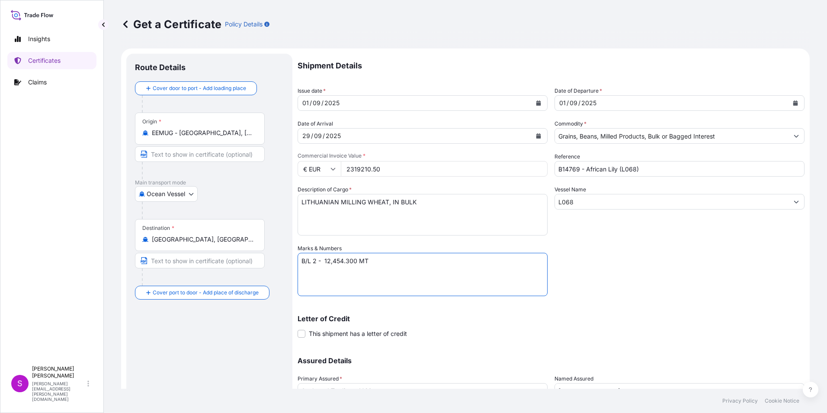
click at [357, 261] on textarea "B/L 2 - 12,454.300 MT" at bounding box center [423, 274] width 250 height 43
type textarea "B/L 2 - 12,454.000 MT"
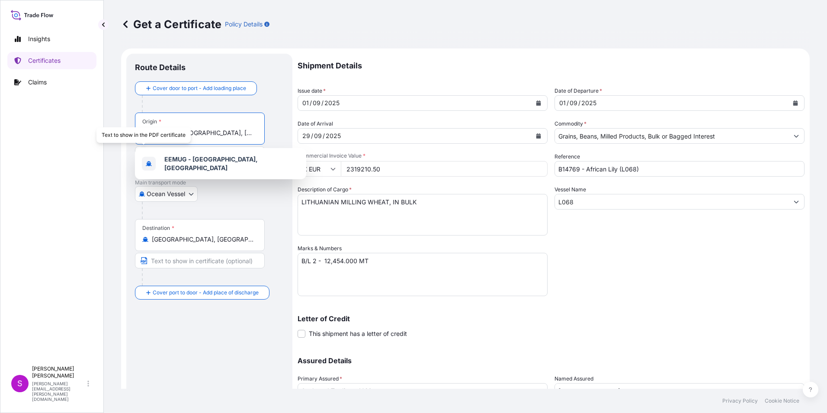
click at [225, 132] on input "EEMUG - [GEOGRAPHIC_DATA], [GEOGRAPHIC_DATA]" at bounding box center [203, 133] width 102 height 9
click at [157, 130] on input "EEMUG - [GEOGRAPHIC_DATA], [GEOGRAPHIC_DATA]" at bounding box center [203, 133] width 102 height 9
drag, startPoint x: 223, startPoint y: 134, endPoint x: 83, endPoint y: 113, distance: 141.7
click at [83, 113] on div "Insights Certificates Claims S [PERSON_NAME] [PERSON_NAME][EMAIL_ADDRESS][PERSO…" at bounding box center [413, 206] width 827 height 413
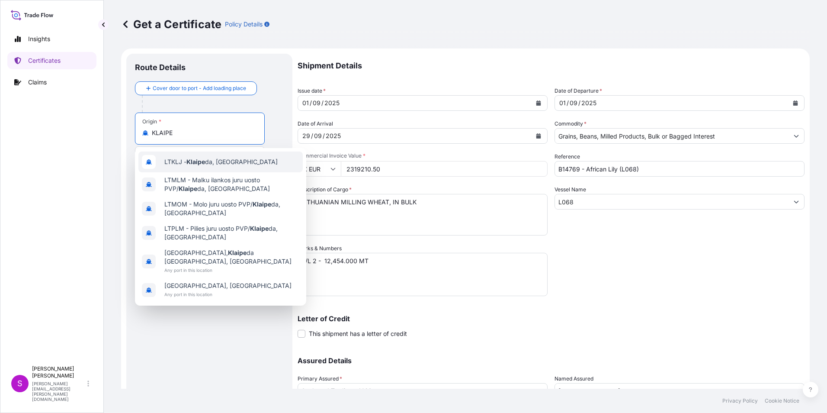
click at [208, 160] on span "LTKLJ - Klaipe da, [GEOGRAPHIC_DATA]" at bounding box center [220, 162] width 113 height 9
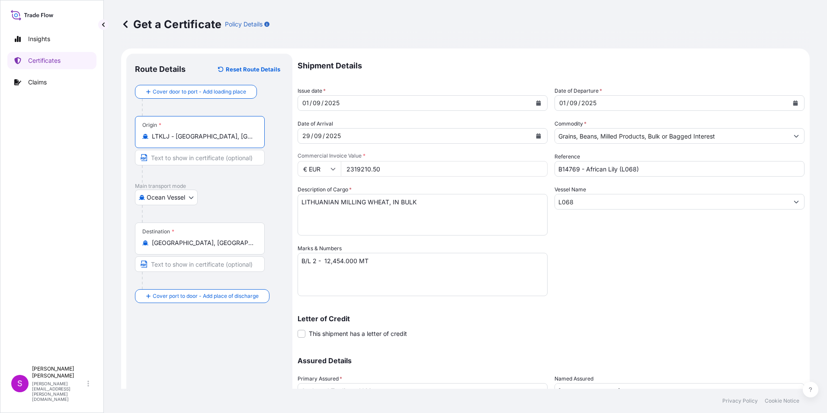
type input "LTKLJ - [GEOGRAPHIC_DATA], [GEOGRAPHIC_DATA]"
drag, startPoint x: 372, startPoint y: 166, endPoint x: 331, endPoint y: 165, distance: 41.1
click at [332, 165] on div "€ EUR 2319210.50" at bounding box center [423, 169] width 250 height 16
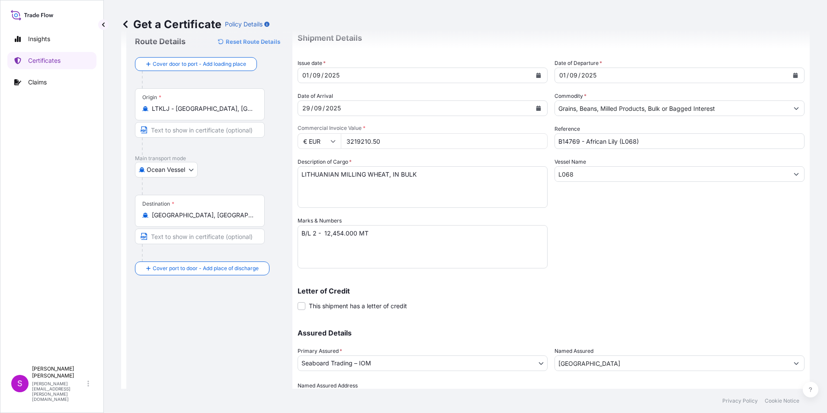
scroll to position [74, 0]
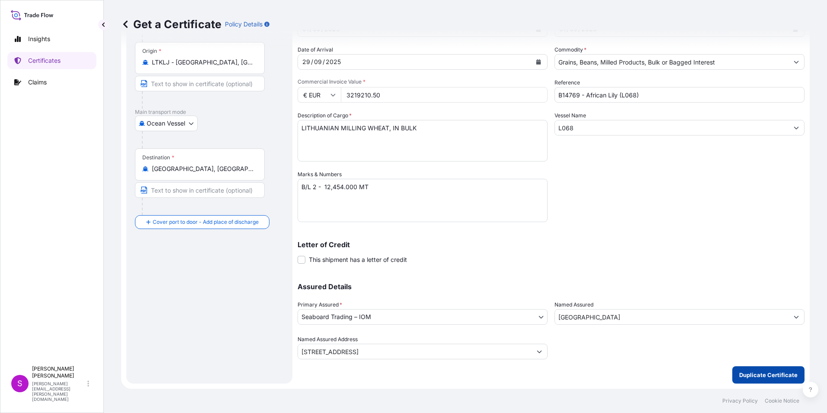
type input "3219210.50"
click at [760, 371] on button "Duplicate Certificate" at bounding box center [769, 374] width 72 height 17
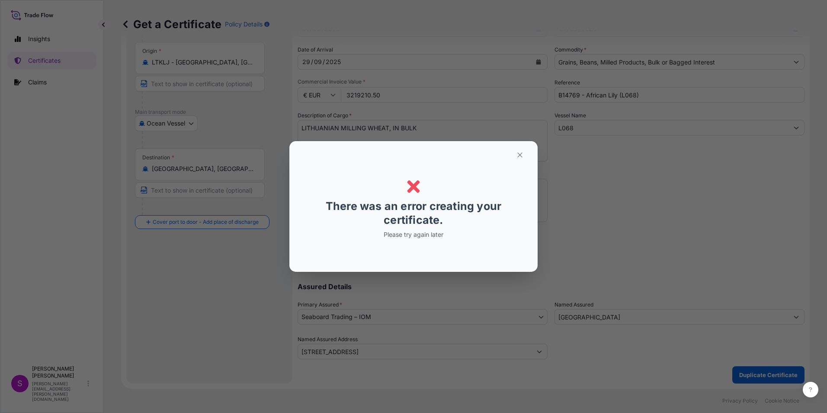
click at [150, 104] on div "Error Error There was an error creating your certificate. Please try again later" at bounding box center [413, 206] width 827 height 413
click at [515, 154] on button "button" at bounding box center [520, 155] width 22 height 14
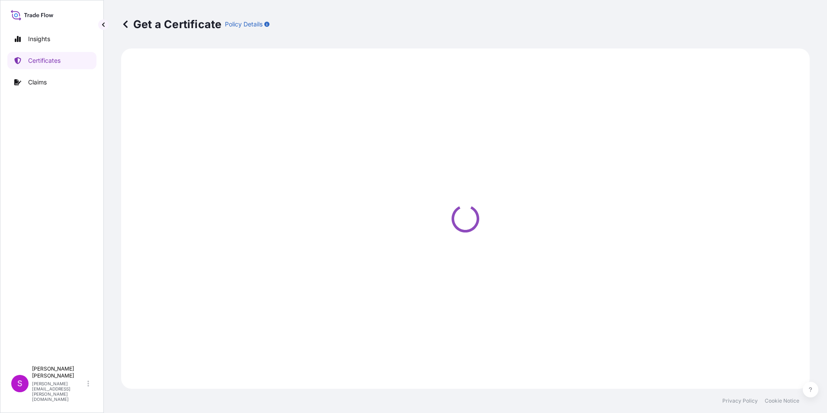
select select "Ocean Vessel"
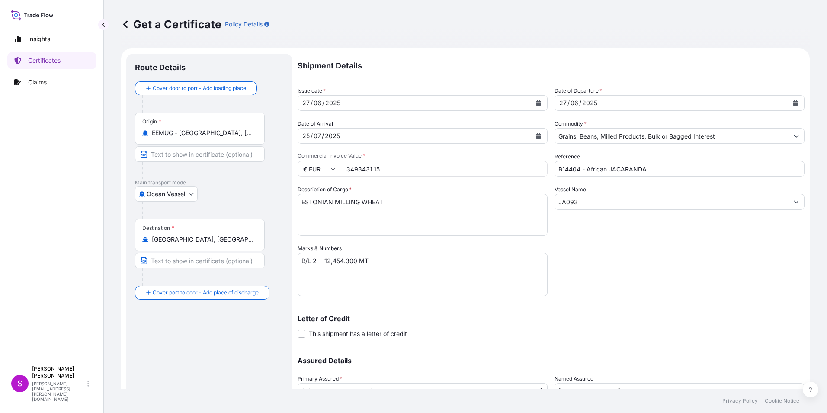
select select "31640"
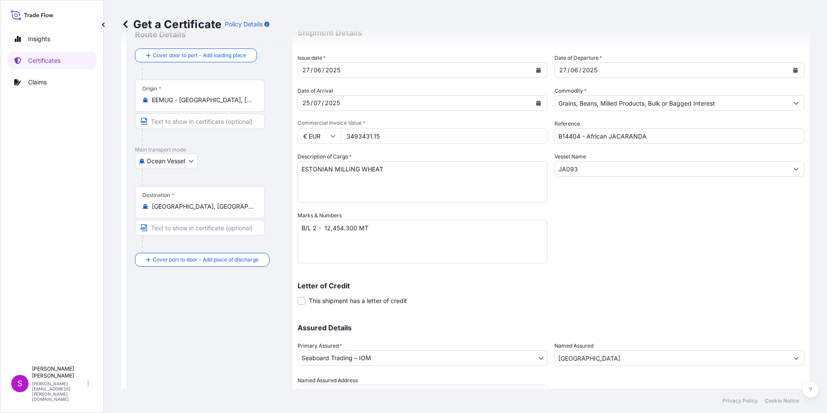
scroll to position [74, 0]
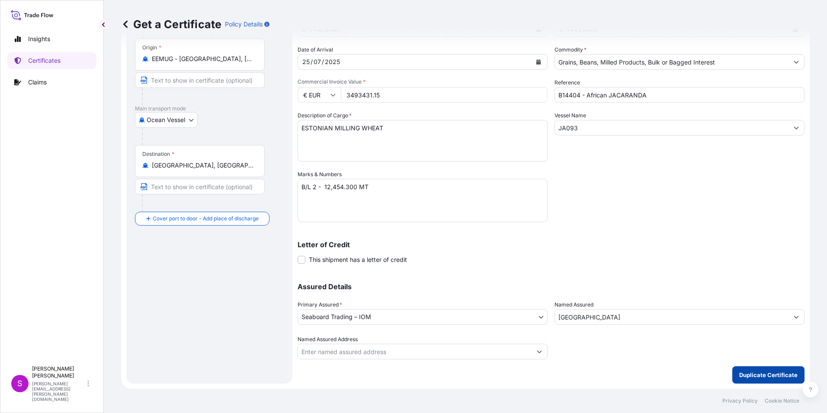
click at [763, 372] on p "Duplicate Certificate" at bounding box center [768, 374] width 58 height 9
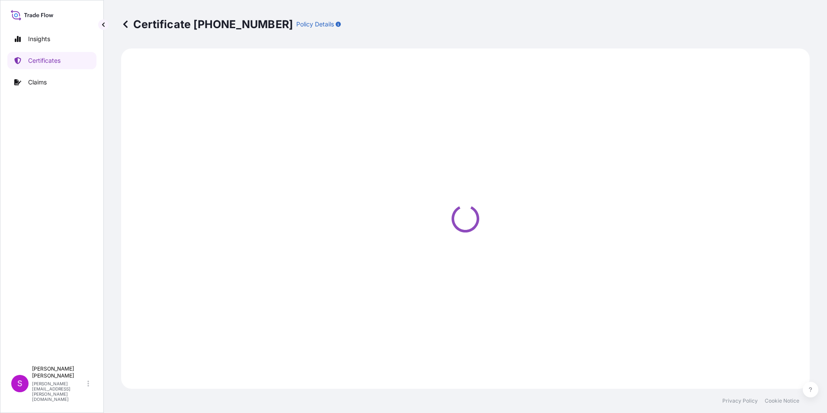
select select "Ocean Vessel"
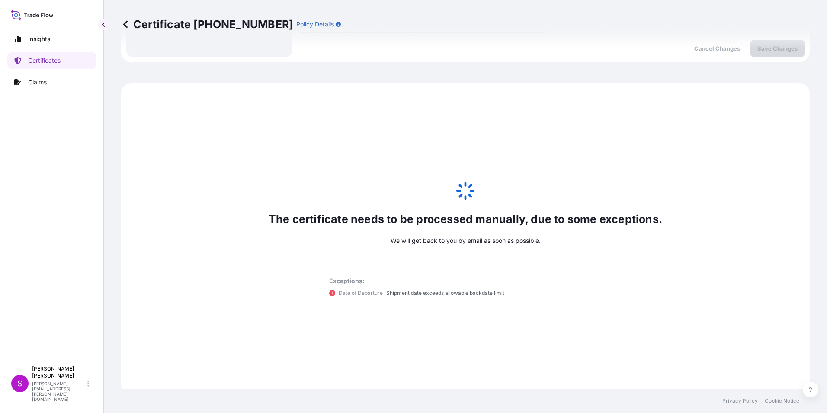
scroll to position [406, 0]
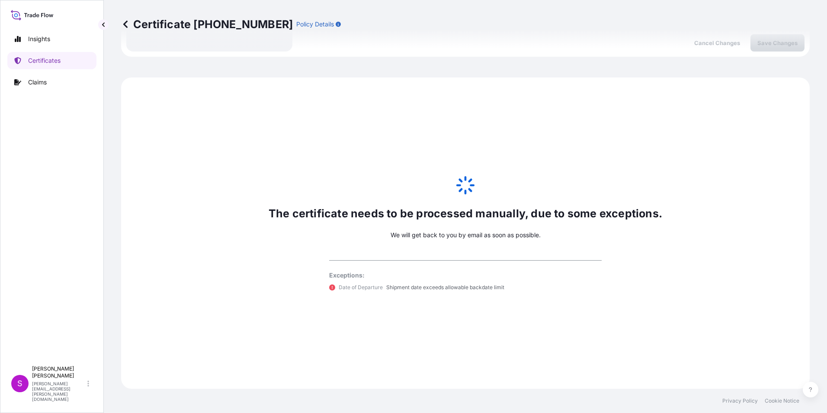
select select "31640"
